Goal: Information Seeking & Learning: Learn about a topic

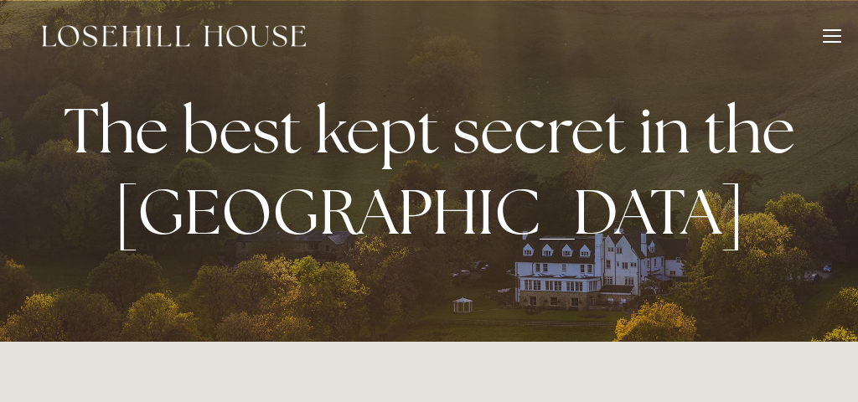
click at [829, 34] on div at bounding box center [831, 38] width 18 height 18
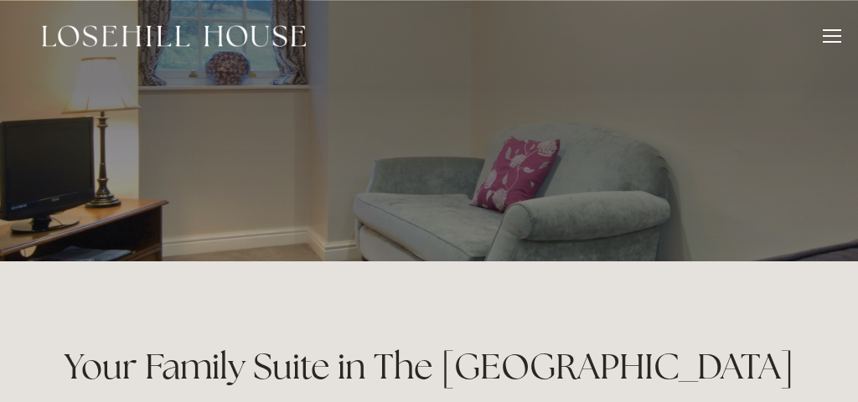
click at [831, 32] on div at bounding box center [831, 38] width 18 height 18
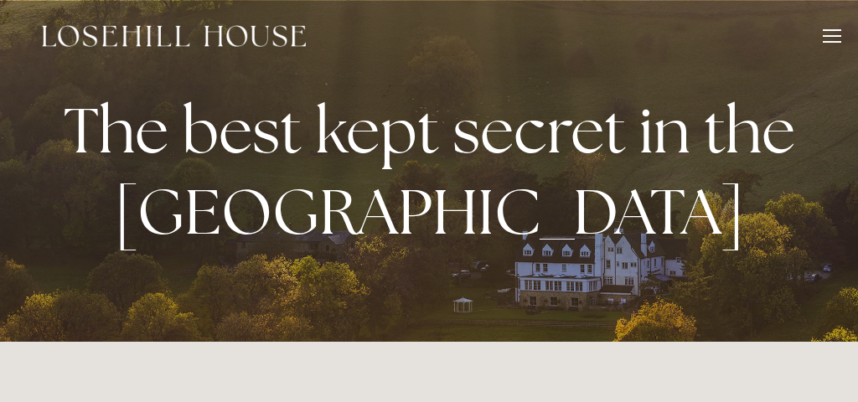
click at [832, 37] on div at bounding box center [831, 38] width 18 height 18
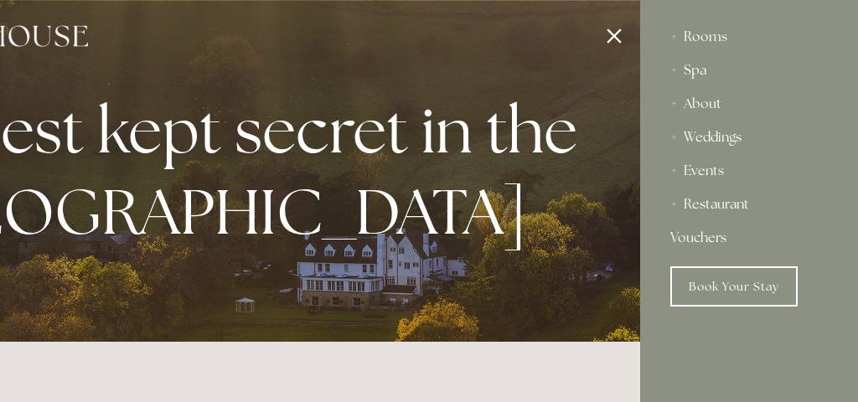
click at [697, 68] on div "Spa" at bounding box center [748, 70] width 157 height 33
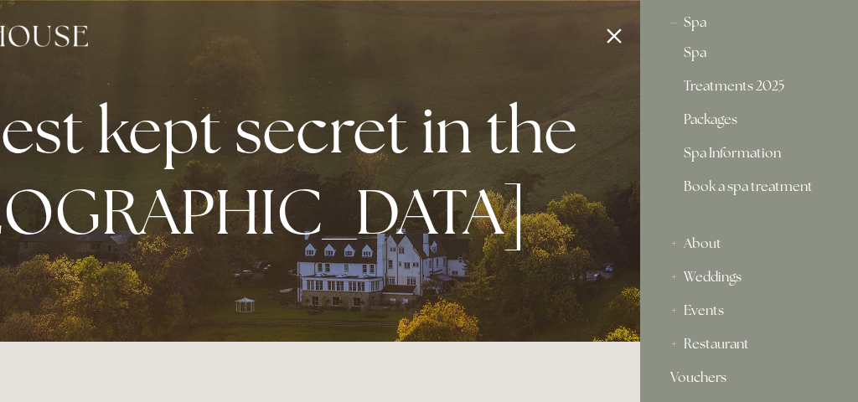
scroll to position [25, 0]
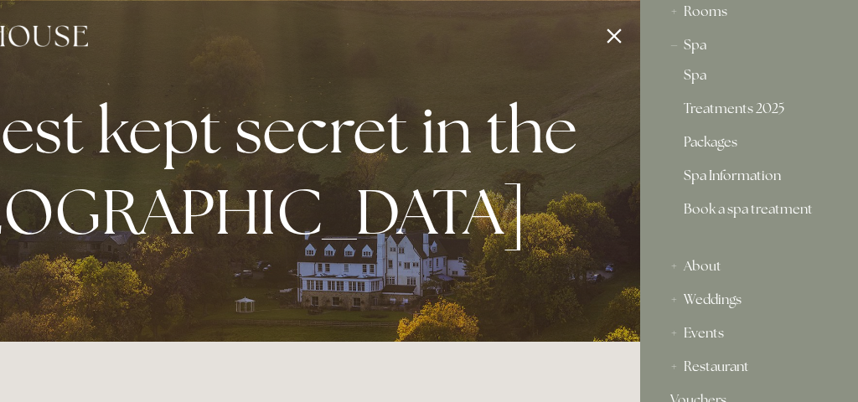
click at [715, 177] on link "Spa Information" at bounding box center [748, 179] width 131 height 20
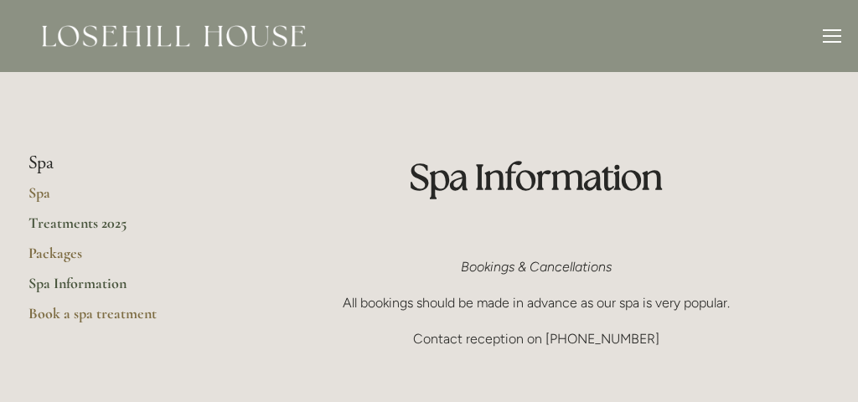
click at [70, 218] on link "Treatments 2025" at bounding box center [108, 229] width 160 height 30
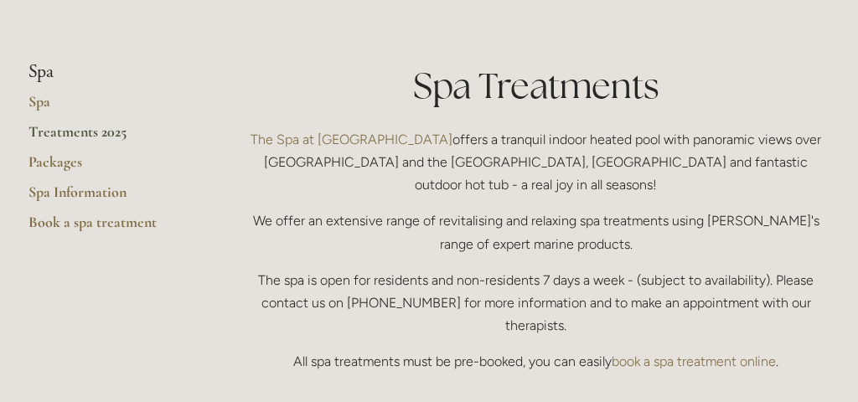
scroll to position [286, 0]
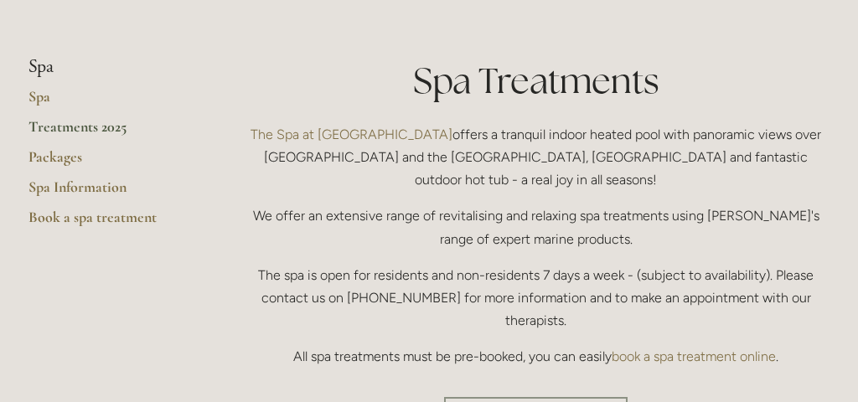
click at [441, 204] on p "We offer an extensive range of revitalising and relaxing spa treatments using […" at bounding box center [535, 226] width 587 height 45
click at [58, 127] on link "Treatments 2025" at bounding box center [108, 132] width 160 height 30
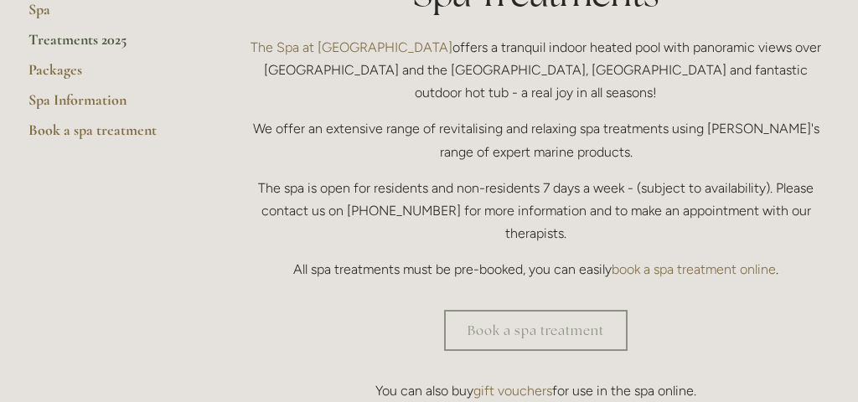
scroll to position [383, 0]
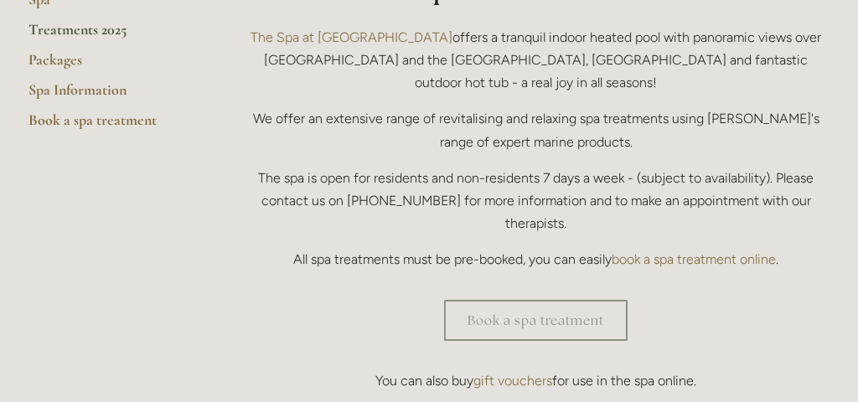
click at [347, 33] on link "The Spa at [GEOGRAPHIC_DATA]" at bounding box center [351, 37] width 202 height 16
